Goal: Task Accomplishment & Management: Manage account settings

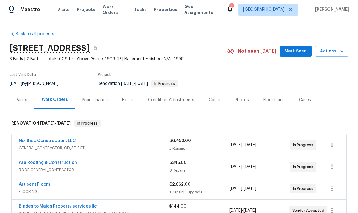
scroll to position [-1, 0]
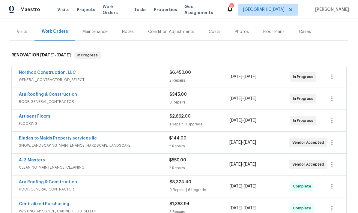
scroll to position [68, 0]
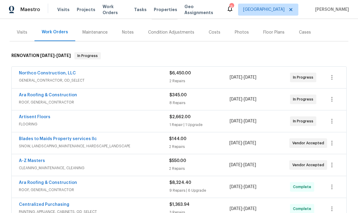
click at [37, 113] on div "Artisent Floors FLOORING $2,662.00 1 Repair | 1 Upgrade 8/28/2025 - 9/12/2025 I…" at bounding box center [179, 121] width 335 height 22
click at [40, 118] on link "Artisent Floors" at bounding box center [35, 117] width 32 height 4
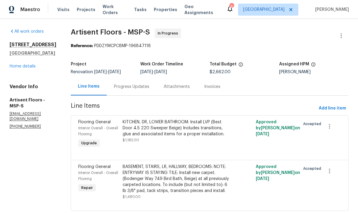
click at [136, 88] on div "Progress Updates" at bounding box center [131, 87] width 35 height 6
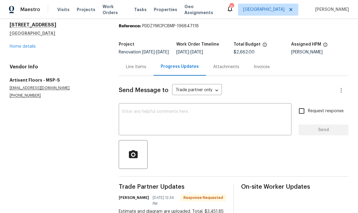
scroll to position [20, 0]
click at [252, 126] on textarea at bounding box center [205, 120] width 166 height 21
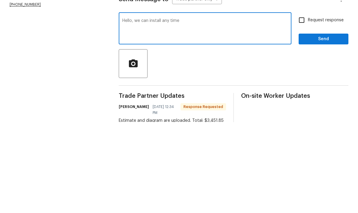
scroll to position [24, 0]
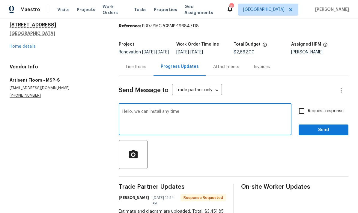
click at [247, 110] on textarea "Hello, we can install any time" at bounding box center [205, 120] width 166 height 21
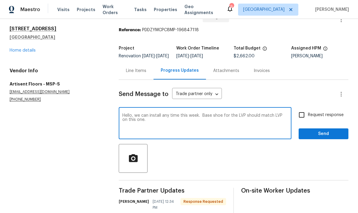
scroll to position [5, 0]
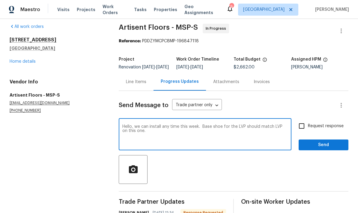
type textarea "Hello, we can install any time this week. Base shoe for the LVP should match LV…"
click at [335, 141] on span "Send" at bounding box center [324, 145] width 40 height 8
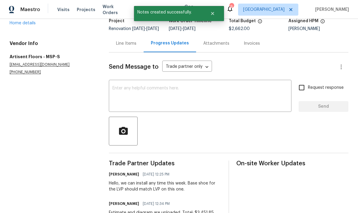
scroll to position [0, 0]
click at [130, 47] on div "Line Items" at bounding box center [126, 44] width 20 height 6
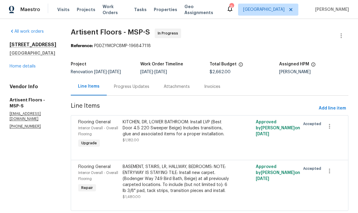
scroll to position [16, 0]
click at [33, 64] on link "Home details" at bounding box center [23, 66] width 26 height 4
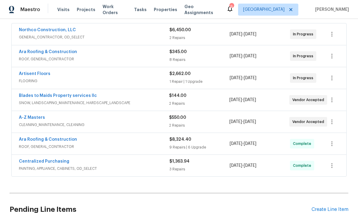
scroll to position [59, 0]
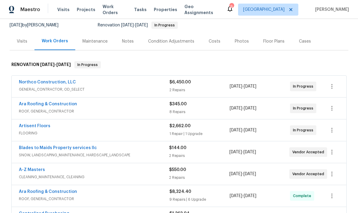
click at [39, 124] on link "Artisent Floors" at bounding box center [35, 126] width 32 height 4
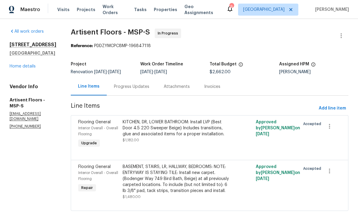
click at [130, 90] on div "Progress Updates" at bounding box center [131, 87] width 35 height 6
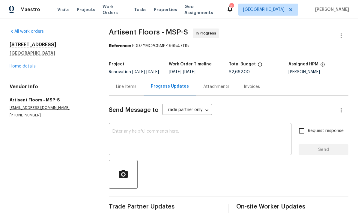
click at [31, 66] on link "Home details" at bounding box center [23, 66] width 26 height 4
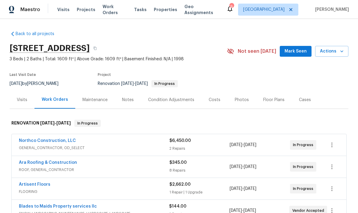
scroll to position [-26, 0]
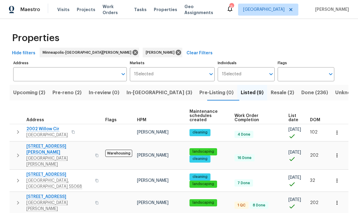
click at [271, 97] on span "Resale (2)" at bounding box center [282, 93] width 23 height 8
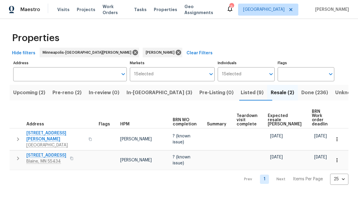
click at [143, 95] on span "In-reno (3)" at bounding box center [160, 93] width 66 height 8
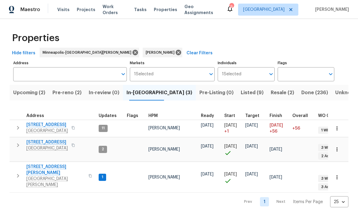
click at [43, 164] on span "1426 Burr St" at bounding box center [55, 170] width 59 height 12
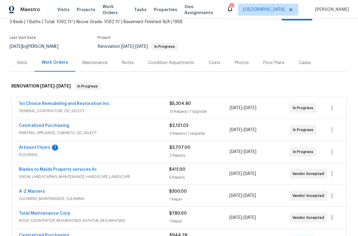
scroll to position [44, 0]
click at [43, 145] on link "Artisent Floors" at bounding box center [35, 147] width 32 height 4
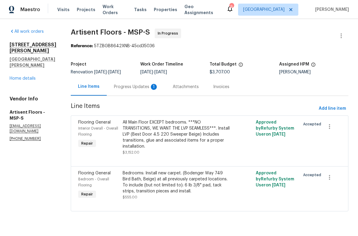
click at [137, 90] on div "Progress Updates 1" at bounding box center [136, 87] width 59 height 18
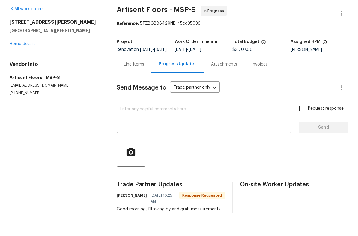
click at [127, 84] on div "Line Items" at bounding box center [134, 87] width 20 height 6
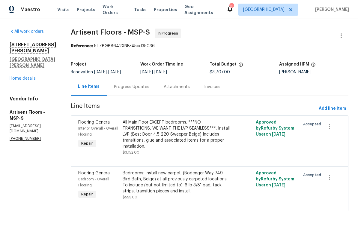
click at [22, 76] on link "Home details" at bounding box center [23, 78] width 26 height 4
